Goal: Task Accomplishment & Management: Manage account settings

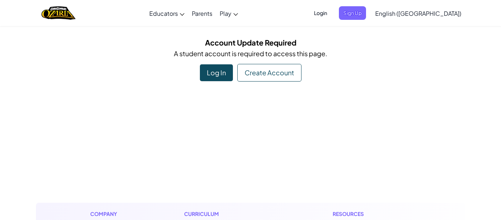
click at [220, 69] on div "Log In" at bounding box center [216, 72] width 33 height 17
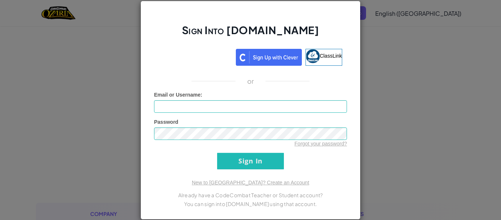
click at [109, 73] on div "Sign Into [DOMAIN_NAME] ClassLink or Unknown Error Email or Username : Password…" at bounding box center [250, 110] width 501 height 220
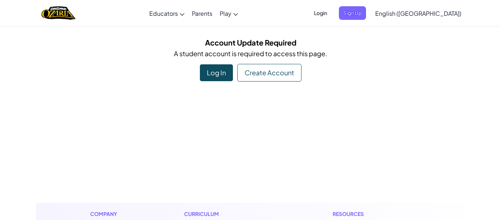
click at [210, 75] on div "Log In" at bounding box center [216, 72] width 33 height 17
